Goal: Task Accomplishment & Management: Manage account settings

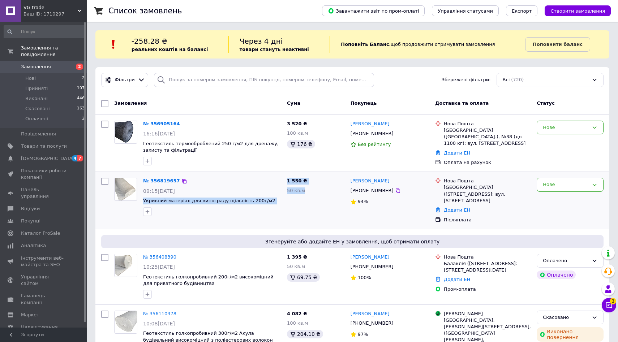
drag, startPoint x: 141, startPoint y: 200, endPoint x: 286, endPoint y: 203, distance: 144.6
click at [286, 203] on div "№ 356819657 09:15[DATE] Укривний матеріал для винограду щільність 200г/м2 1 550…" at bounding box center [352, 200] width 508 height 51
click at [246, 222] on div "№ 356819657 09:15[DATE] Укривний матеріал для винограду щільність 200г/м2" at bounding box center [197, 200] width 173 height 51
drag, startPoint x: 141, startPoint y: 201, endPoint x: 262, endPoint y: 210, distance: 121.8
click at [262, 210] on div "№ 356819657 09:15[DATE] Укривний матеріал для винограду щільність 200г/м2" at bounding box center [212, 197] width 144 height 44
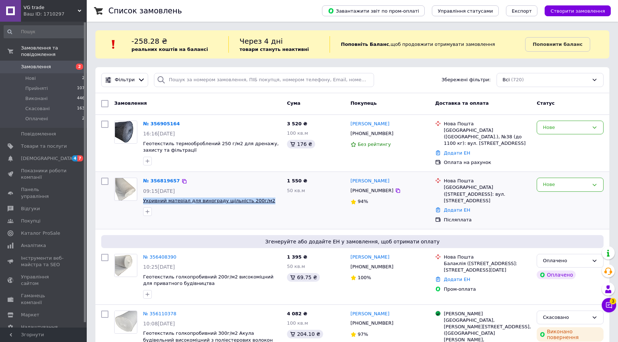
drag, startPoint x: 276, startPoint y: 200, endPoint x: 143, endPoint y: 199, distance: 132.7
click at [143, 199] on span "Укривний матеріал для винограду щільність 200г/м2" at bounding box center [212, 201] width 138 height 7
copy span "Укривний матеріал для винограду щільність 200г/м2"
click at [592, 183] on icon at bounding box center [595, 185] width 6 height 6
click at [567, 201] on li "Прийнято" at bounding box center [570, 199] width 66 height 13
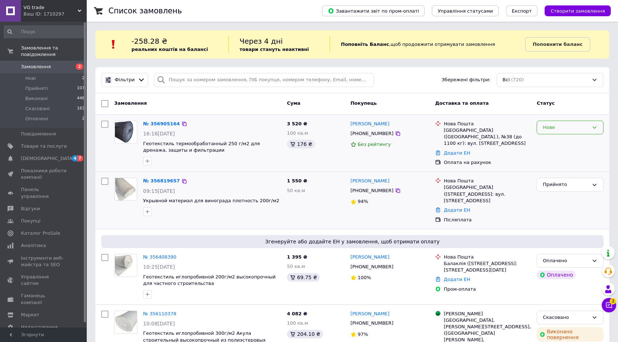
click at [581, 134] on div "Нове" at bounding box center [570, 128] width 67 height 14
click at [570, 142] on li "Прийнято" at bounding box center [570, 142] width 66 height 13
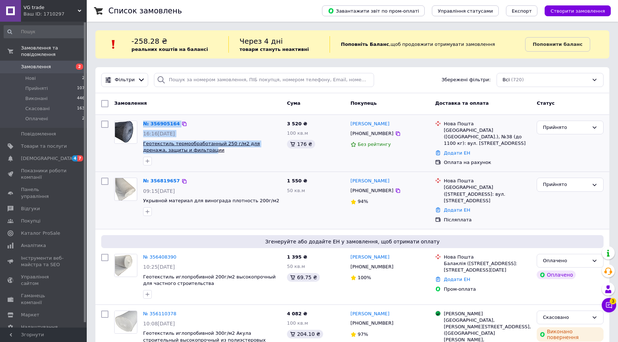
drag, startPoint x: 139, startPoint y: 143, endPoint x: 188, endPoint y: 150, distance: 49.7
click at [188, 150] on div "№ 356905164 16:16[DATE] Геотекстиль термообработанный 250 г/м2 для дренажа, защ…" at bounding box center [197, 143] width 173 height 51
click at [205, 151] on span "Геотекстиль термообработанный 250 г/м2 для дренажа, защиты и фильтрации" at bounding box center [212, 147] width 138 height 13
drag, startPoint x: 205, startPoint y: 151, endPoint x: 149, endPoint y: 145, distance: 56.3
click at [149, 145] on span "Геотекстиль термообработанный 250 г/м2 для дренажа, защиты и фильтрации" at bounding box center [212, 147] width 138 height 13
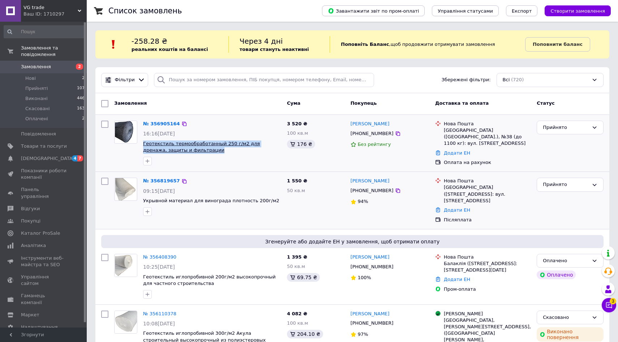
copy div "Геотекстиль термообработанный 250 г/м2 для дренажа, защиты и фильтрации"
click at [450, 278] on link "Додати ЕН" at bounding box center [457, 279] width 26 height 5
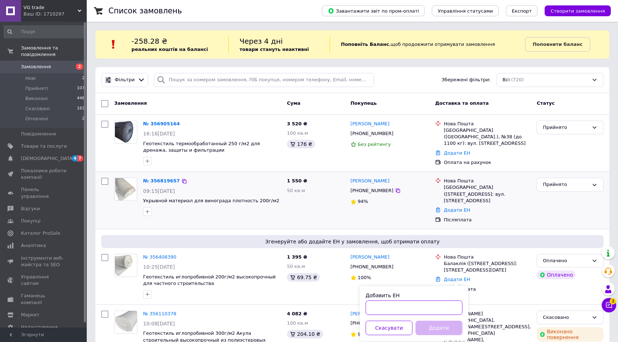
click at [379, 305] on input "Добавить ЕН" at bounding box center [414, 308] width 97 height 14
paste input "20451224567273"
type input "20451224567273"
click at [435, 329] on button "Додати" at bounding box center [439, 328] width 47 height 14
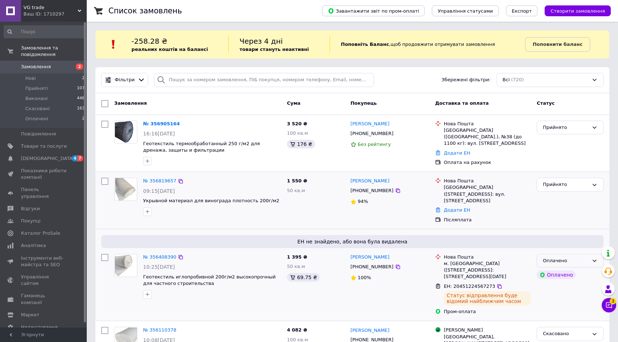
click at [593, 260] on icon at bounding box center [595, 261] width 4 height 2
click at [559, 288] on li "Виконано" at bounding box center [570, 289] width 66 height 13
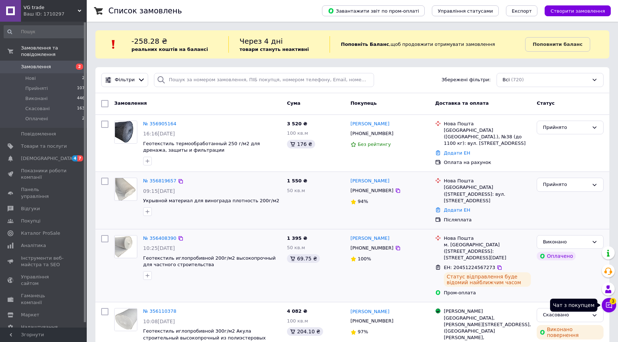
click at [610, 305] on icon at bounding box center [609, 305] width 7 height 7
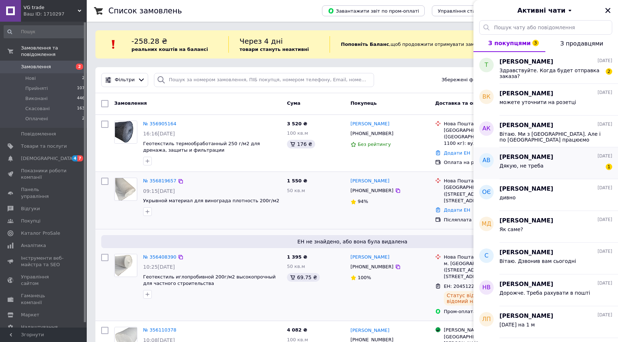
click at [543, 163] on div "Дякую, не треба 1" at bounding box center [556, 168] width 113 height 12
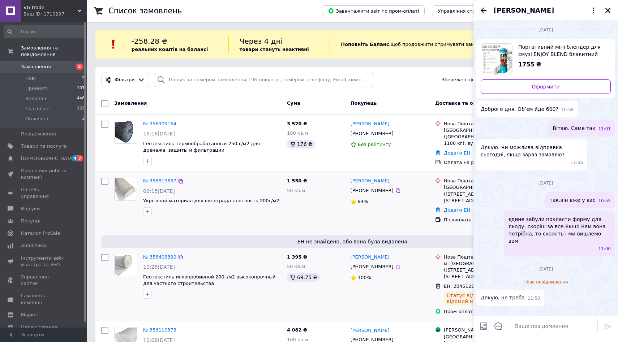
click at [488, 11] on icon "Назад" at bounding box center [483, 10] width 9 height 9
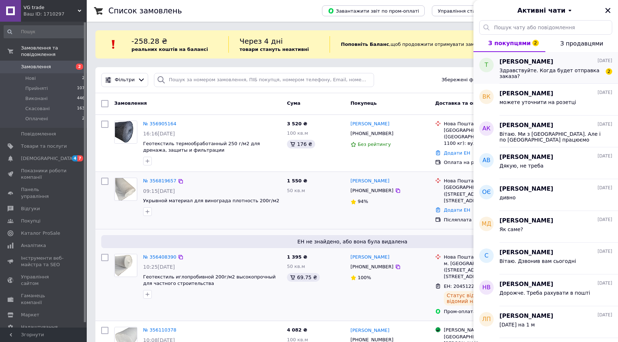
click at [514, 68] on span "Здравствуйте. Когда будет отправка заказа?" at bounding box center [551, 74] width 103 height 12
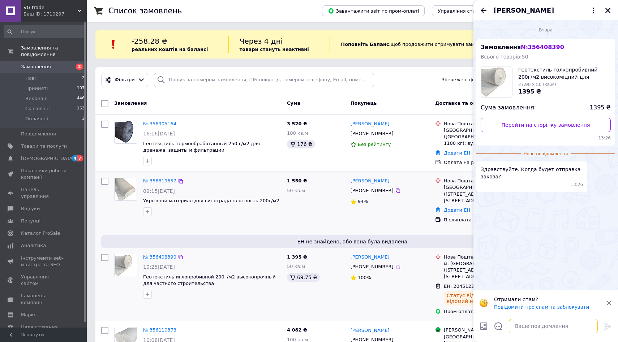
click at [521, 324] on textarea at bounding box center [553, 326] width 89 height 14
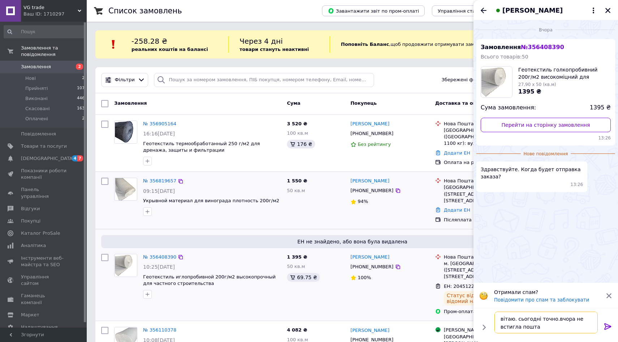
type textarea "вітаю. сьогодні точно.вчора не встигла пошта"
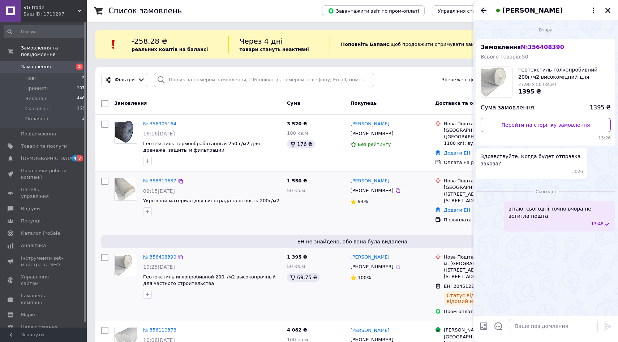
click at [480, 11] on icon "Назад" at bounding box center [483, 10] width 9 height 9
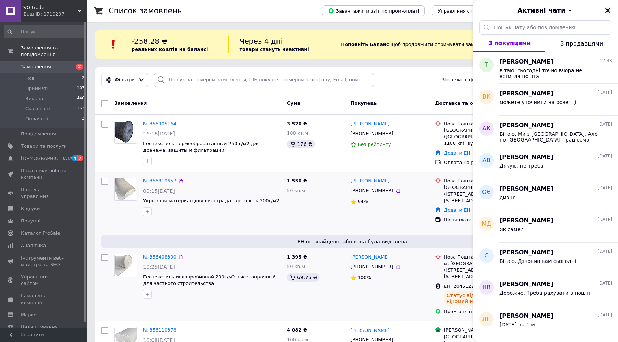
click at [608, 11] on icon "Закрити" at bounding box center [608, 10] width 7 height 7
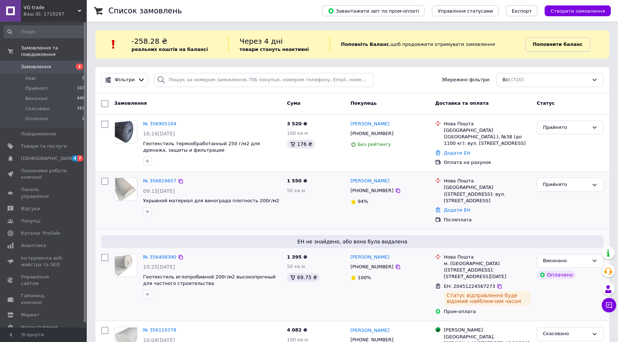
click at [543, 47] on b "Поповнити баланс" at bounding box center [558, 44] width 50 height 5
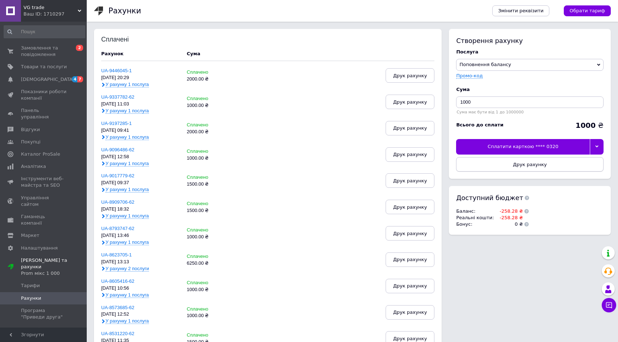
click at [530, 166] on span "Друк рахунку" at bounding box center [530, 164] width 34 height 5
click at [462, 101] on input "1000" at bounding box center [529, 103] width 147 height 12
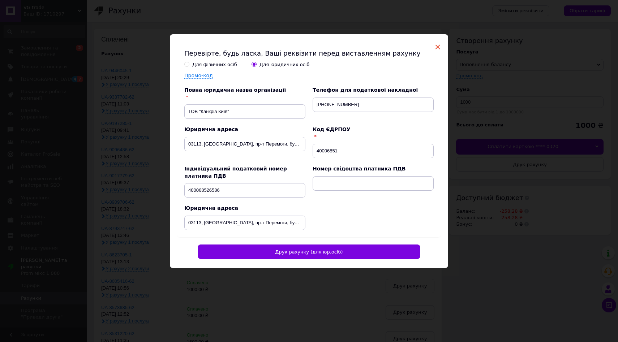
click at [435, 47] on span "×" at bounding box center [438, 47] width 7 height 12
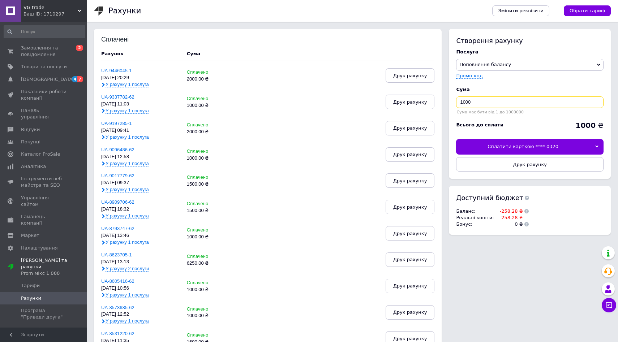
click at [462, 100] on input "1000" at bounding box center [529, 103] width 147 height 12
type input "2000"
click at [539, 165] on span "Друк рахунку" at bounding box center [530, 164] width 34 height 5
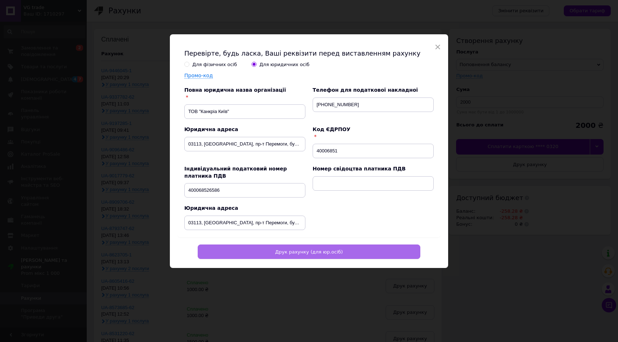
click at [287, 249] on span "Друк рахунку (для юр.осіб)" at bounding box center [309, 251] width 68 height 5
